Goal: Navigation & Orientation: Understand site structure

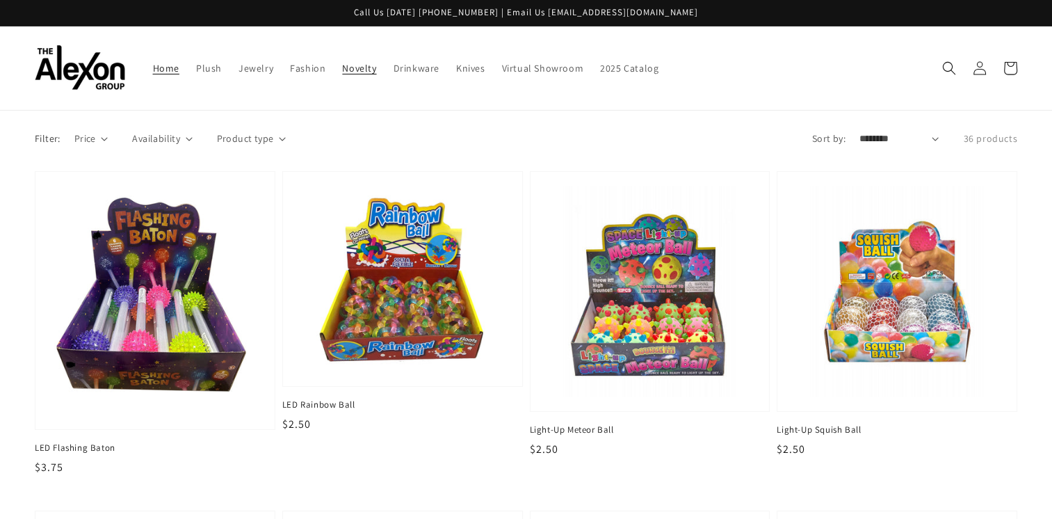
click at [145, 68] on link "Home" at bounding box center [166, 68] width 43 height 29
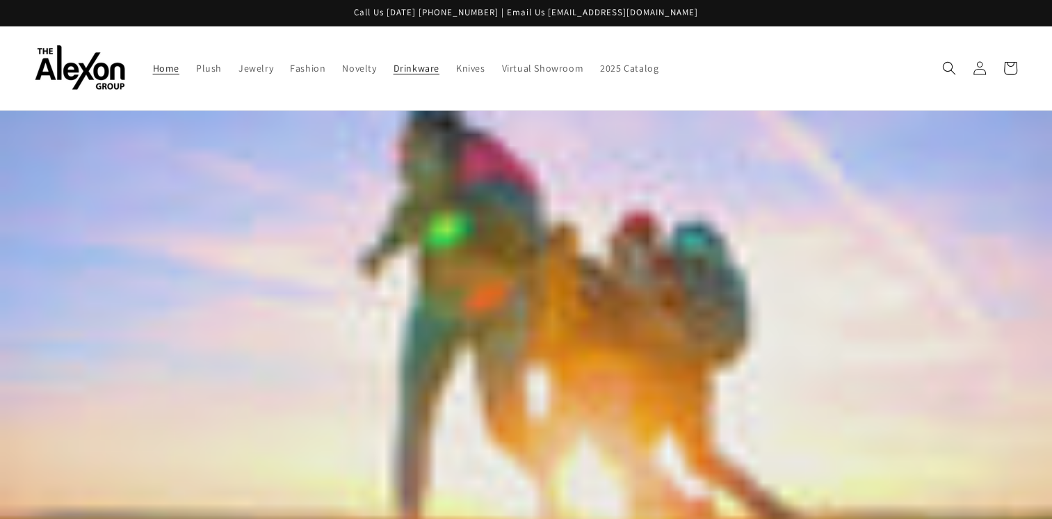
click at [398, 62] on span "Drinkware" at bounding box center [417, 68] width 46 height 13
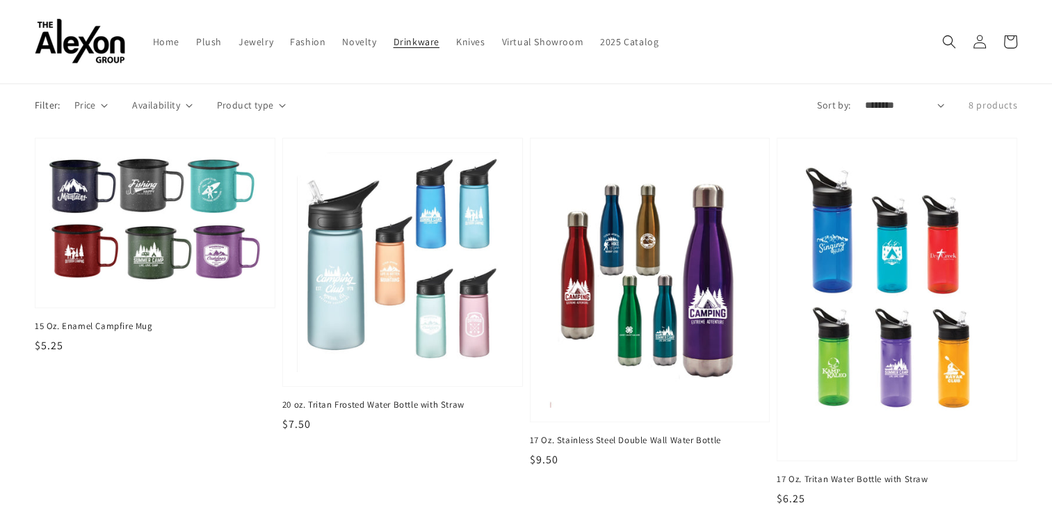
scroll to position [33, 0]
click at [456, 35] on span "Knives" at bounding box center [470, 41] width 29 height 13
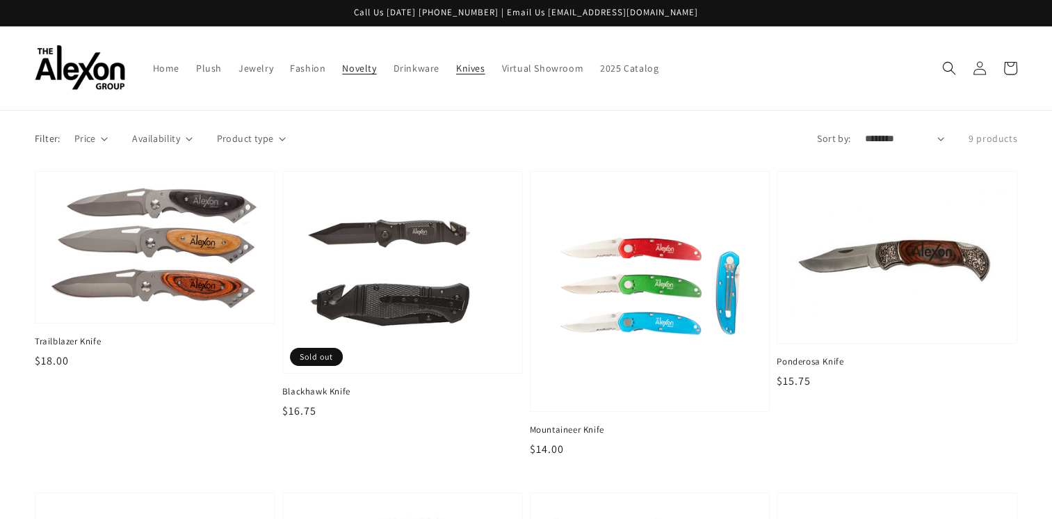
click at [342, 62] on span "Novelty" at bounding box center [359, 68] width 34 height 13
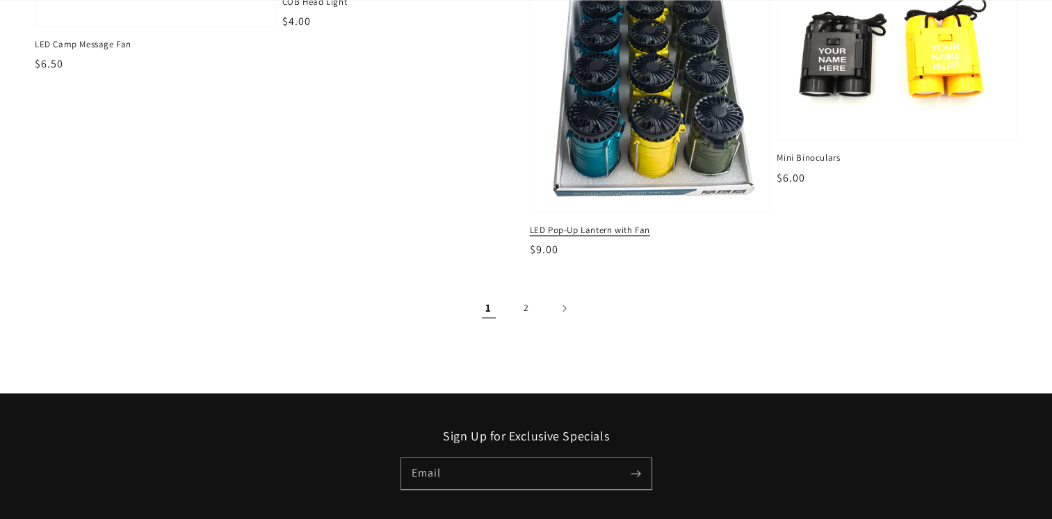
scroll to position [2059, 0]
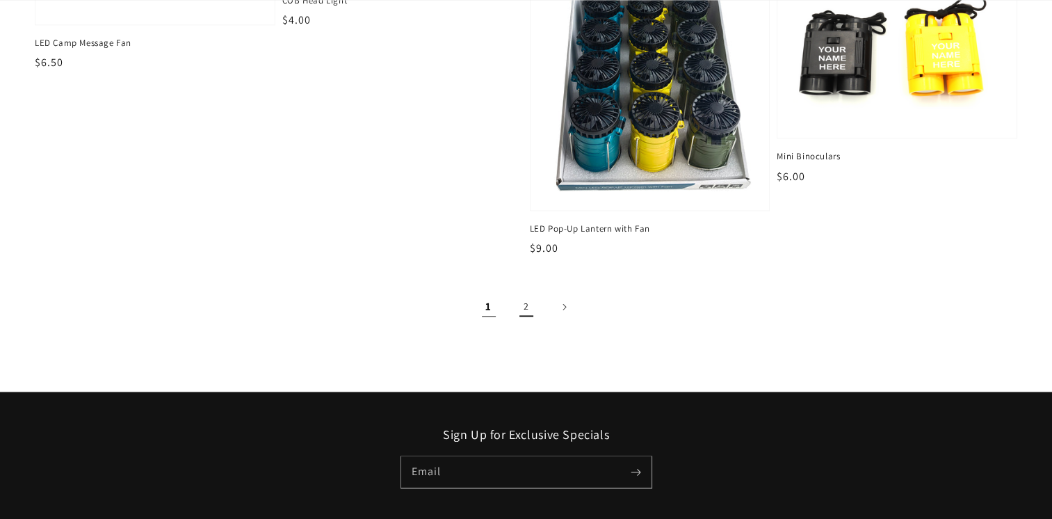
click at [526, 291] on link "2" at bounding box center [526, 306] width 31 height 31
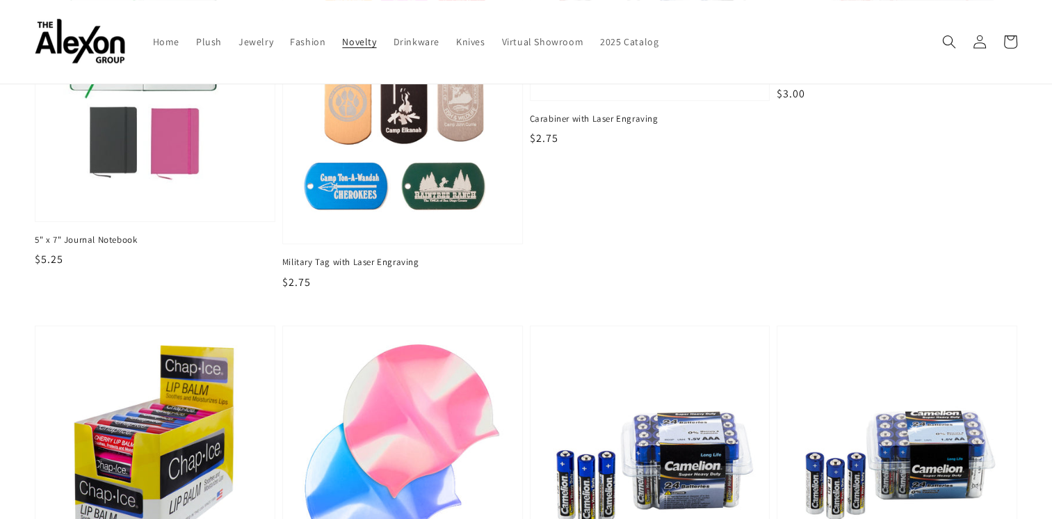
scroll to position [622, 0]
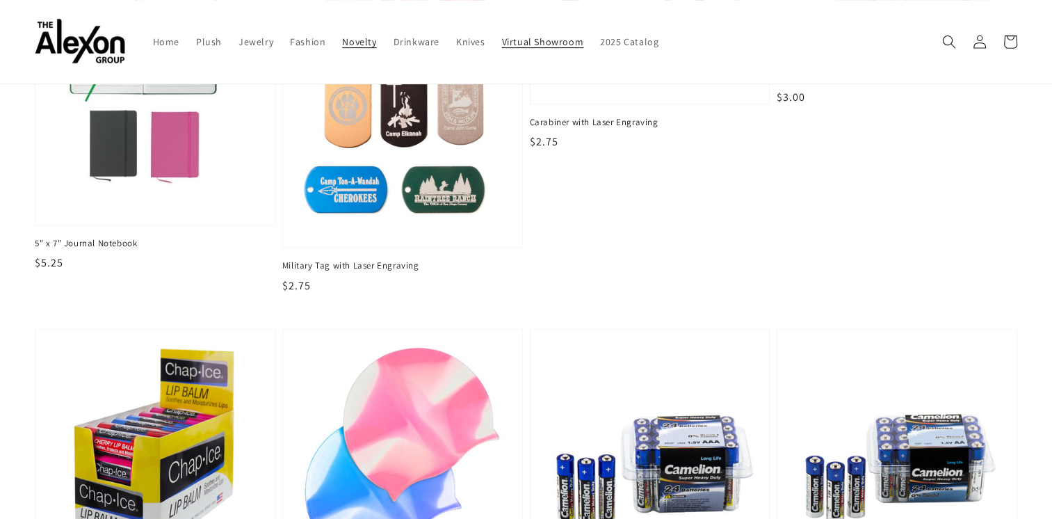
click at [505, 41] on link "Virtual Showroom" at bounding box center [543, 41] width 99 height 29
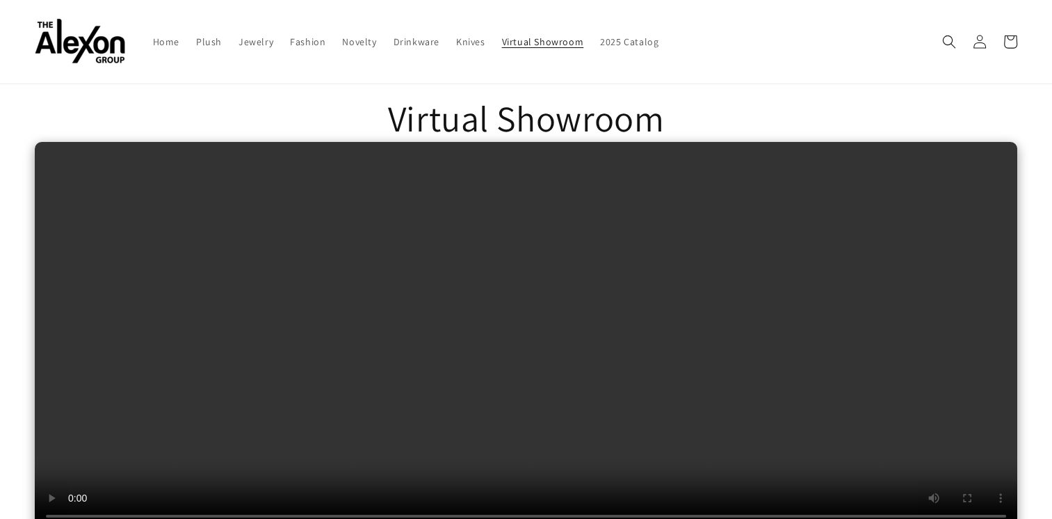
scroll to position [47, 0]
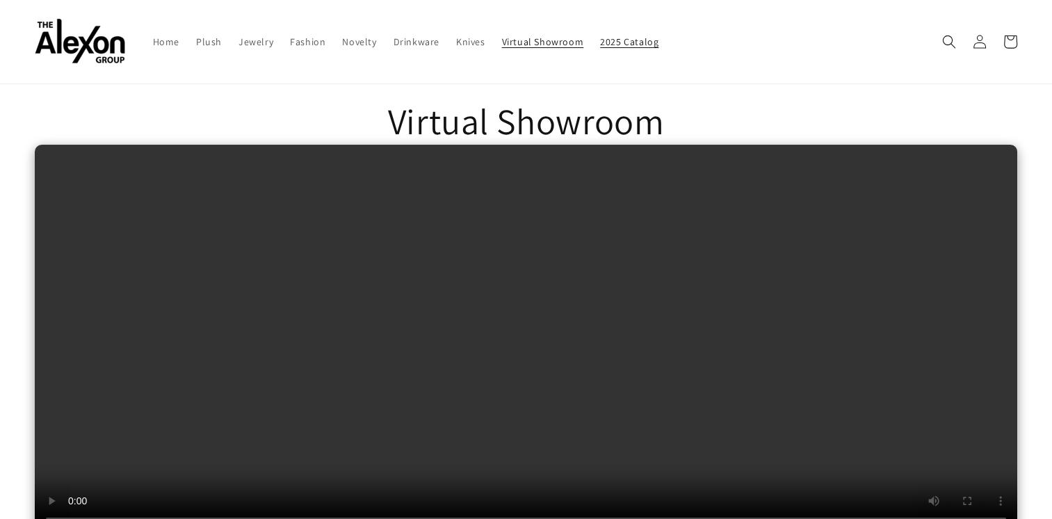
click at [614, 35] on span "2025 Catalog" at bounding box center [629, 41] width 58 height 13
